Goal: Transaction & Acquisition: Book appointment/travel/reservation

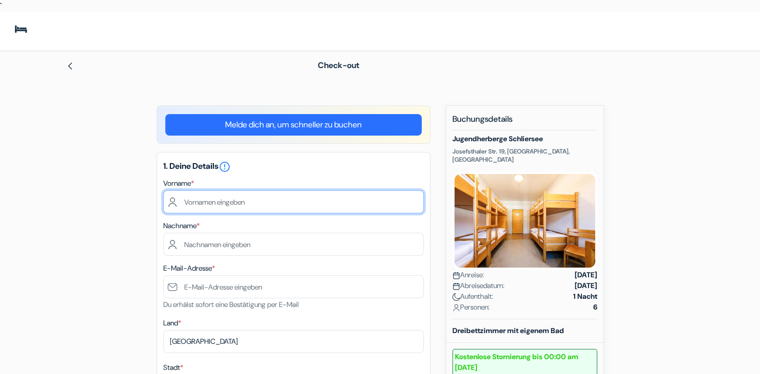
click at [191, 202] on input "text" at bounding box center [293, 201] width 260 height 23
type input "[PERSON_NAME]"
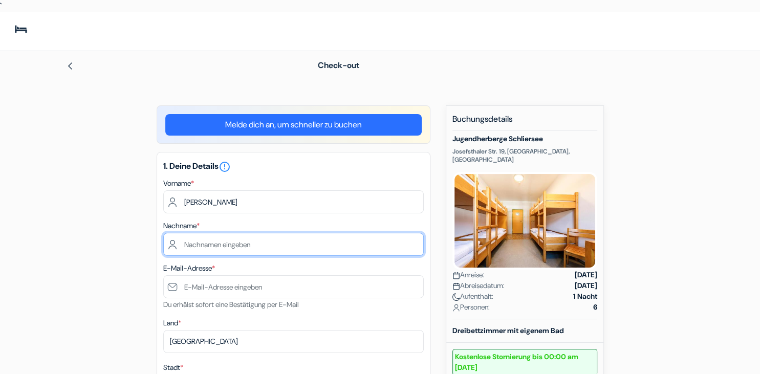
type input "Prosotowitz-Mitterer"
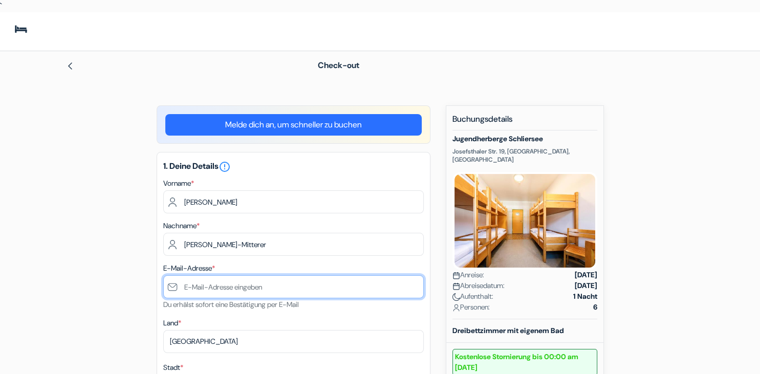
type input "[EMAIL_ADDRESS][DOMAIN_NAME]"
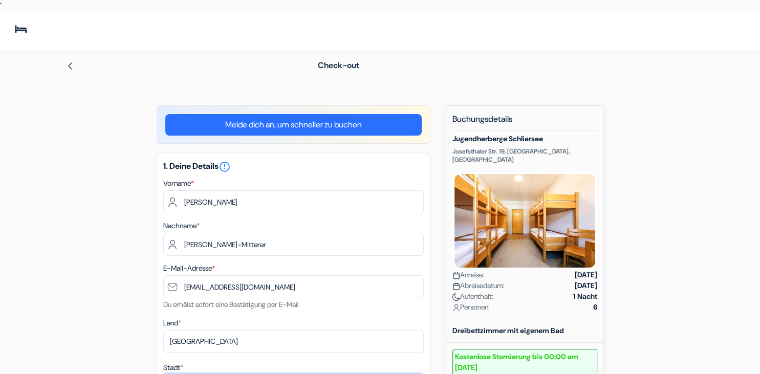
type input "München"
type input "Riesenburgstraße 60"
type input "81249"
type input "01778714234"
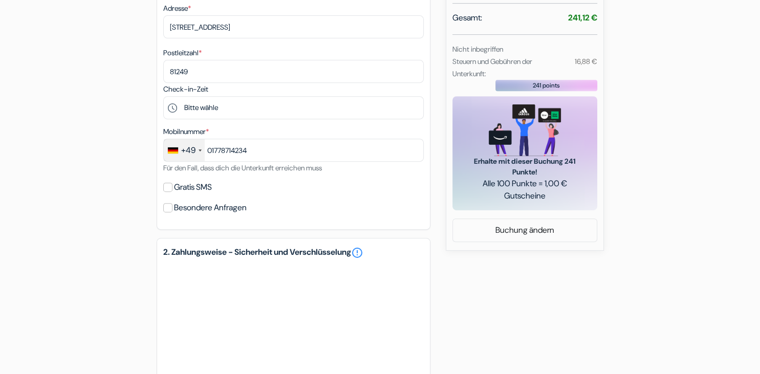
scroll to position [458, 0]
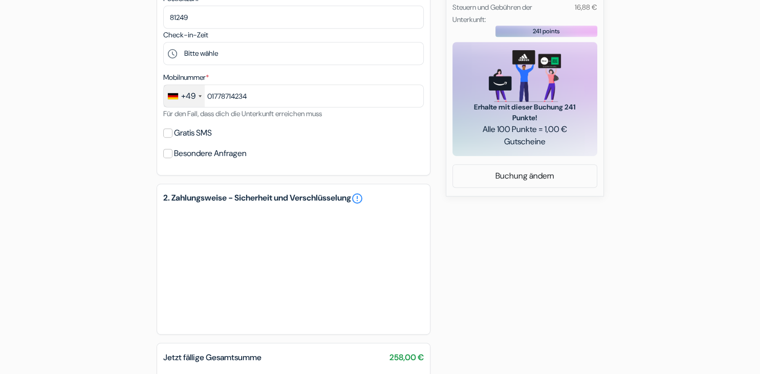
click at [498, 312] on div "add_box Jugendherberge Schliersee Josefsthaler Str. 19, Schliersee, Deutschland…" at bounding box center [379, 60] width 675 height 824
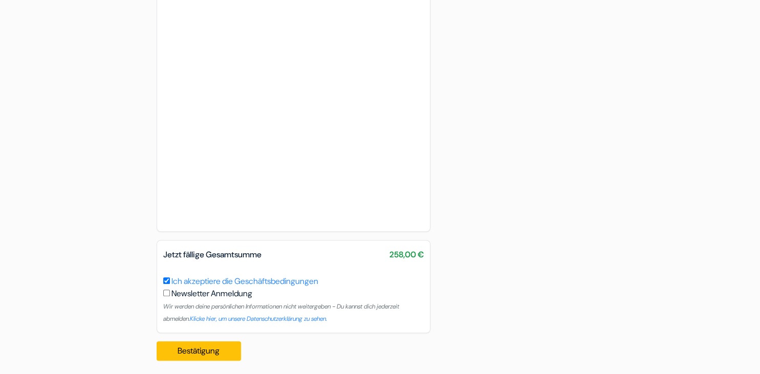
scroll to position [728, 0]
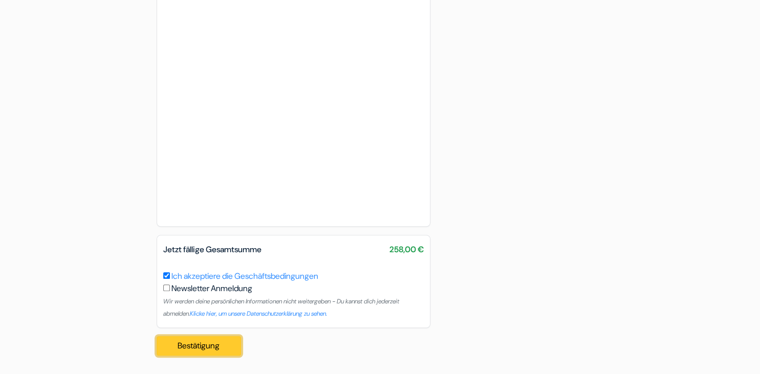
click at [212, 351] on button "Bestätigung Loading..." at bounding box center [199, 345] width 85 height 19
click at [197, 348] on button "Bestätigung Loading..." at bounding box center [199, 345] width 85 height 19
click at [181, 347] on button "Bestätigung Loading..." at bounding box center [199, 345] width 85 height 19
